Goal: Communication & Community: Answer question/provide support

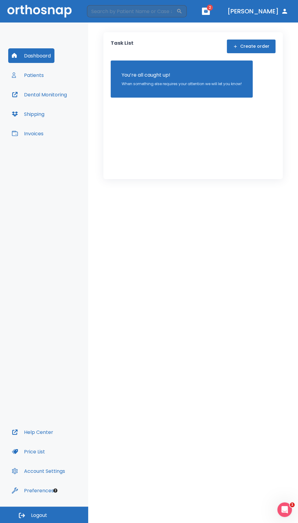
click at [208, 10] on icon "button" at bounding box center [206, 11] width 4 height 3
click at [217, 20] on li "[PERSON_NAME] 1" at bounding box center [223, 25] width 65 height 12
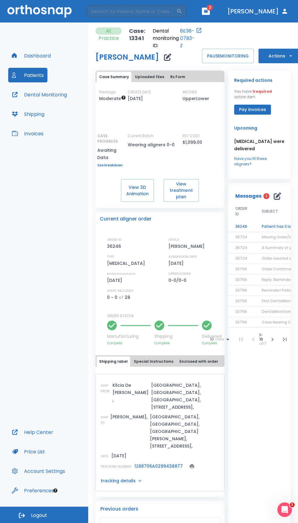
click at [273, 221] on td "Patient has 3 lower aligners left, please order next set!" at bounding box center [293, 226] width 76 height 11
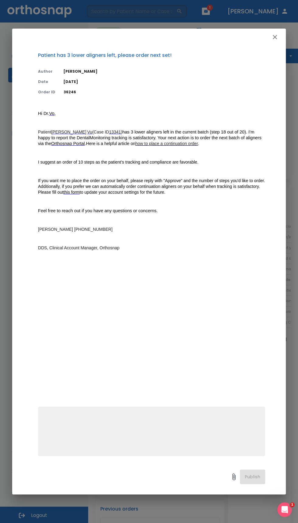
click at [152, 419] on textarea at bounding box center [152, 434] width 220 height 42
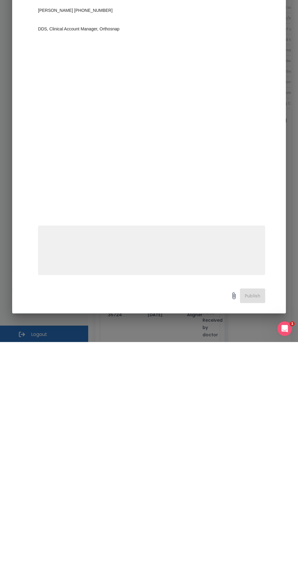
click at [145, 455] on textarea at bounding box center [152, 472] width 220 height 42
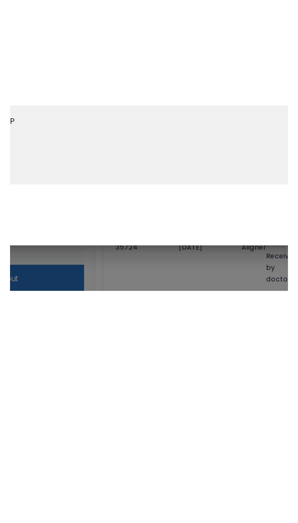
scroll to position [27, 0]
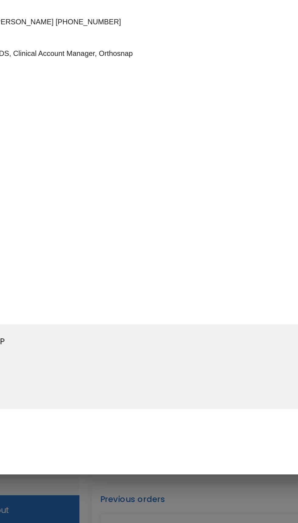
click at [118, 418] on textarea "P" at bounding box center [152, 434] width 220 height 42
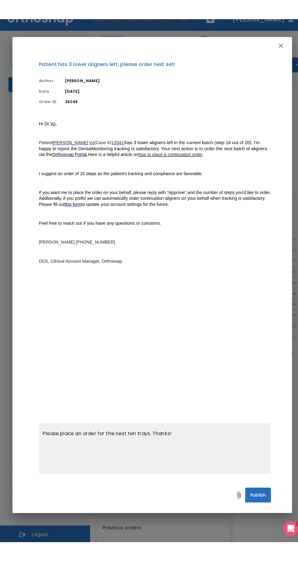
scroll to position [45, 0]
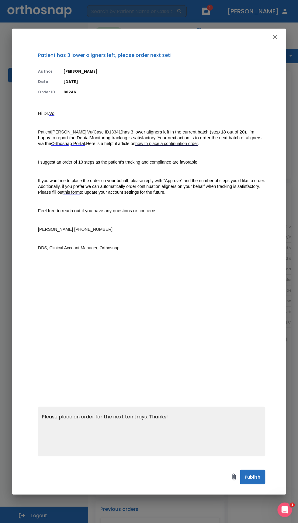
click at [50, 416] on textarea "Please place an order for the next ten trays. Thanks!" at bounding box center [152, 434] width 220 height 42
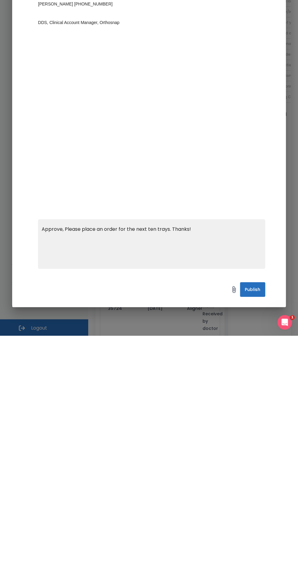
type textarea "Approve, Please place an order for the next ten trays. Thanks!"
click at [254, 515] on button "Publish" at bounding box center [252, 515] width 25 height 15
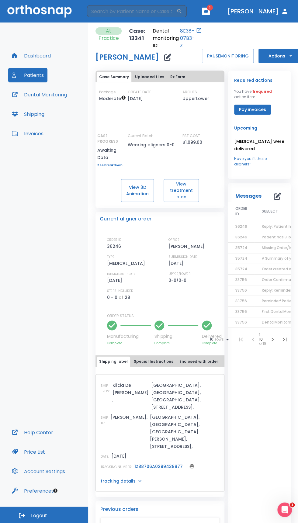
scroll to position [0, 0]
click at [208, 11] on icon "button" at bounding box center [206, 11] width 4 height 4
click at [222, 25] on li "[PERSON_NAME] Ho 1" at bounding box center [224, 25] width 65 height 12
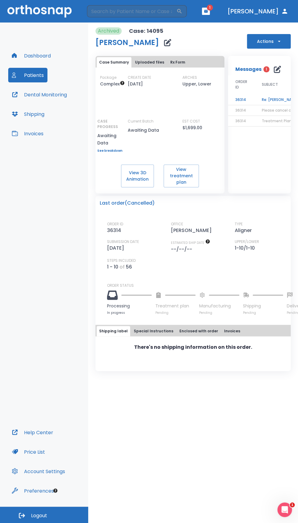
click at [276, 99] on td "Re: [PERSON_NAME]" at bounding box center [293, 100] width 76 height 11
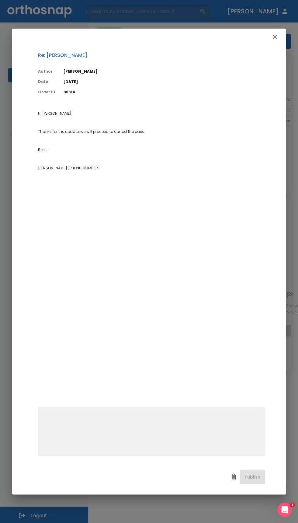
click at [275, 37] on icon "button" at bounding box center [275, 37] width 4 height 4
